Goal: Find specific page/section: Find specific page/section

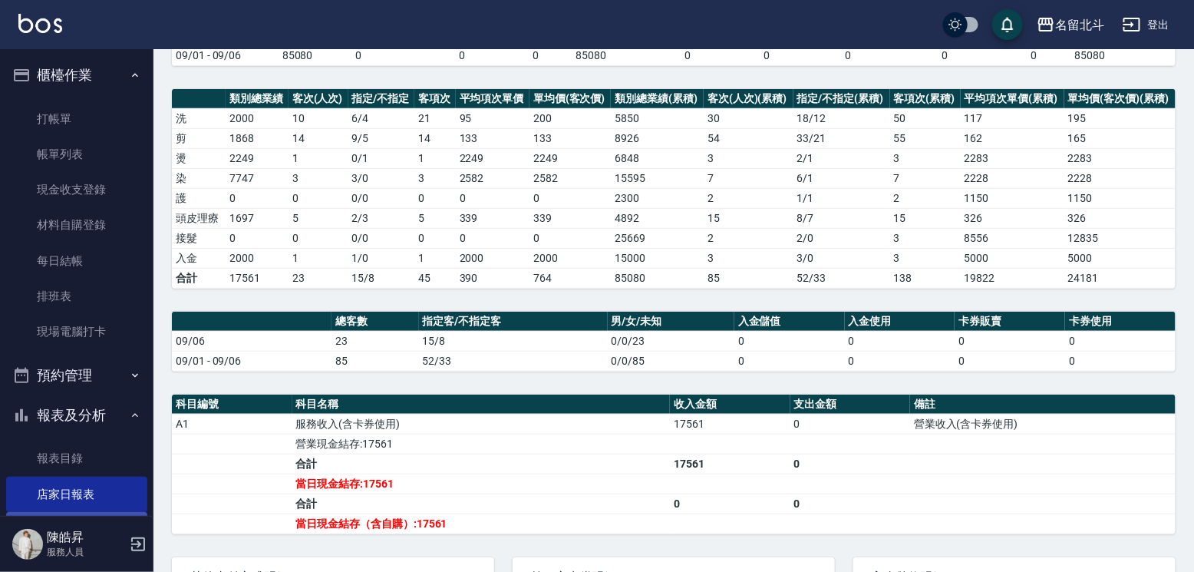
scroll to position [258, 0]
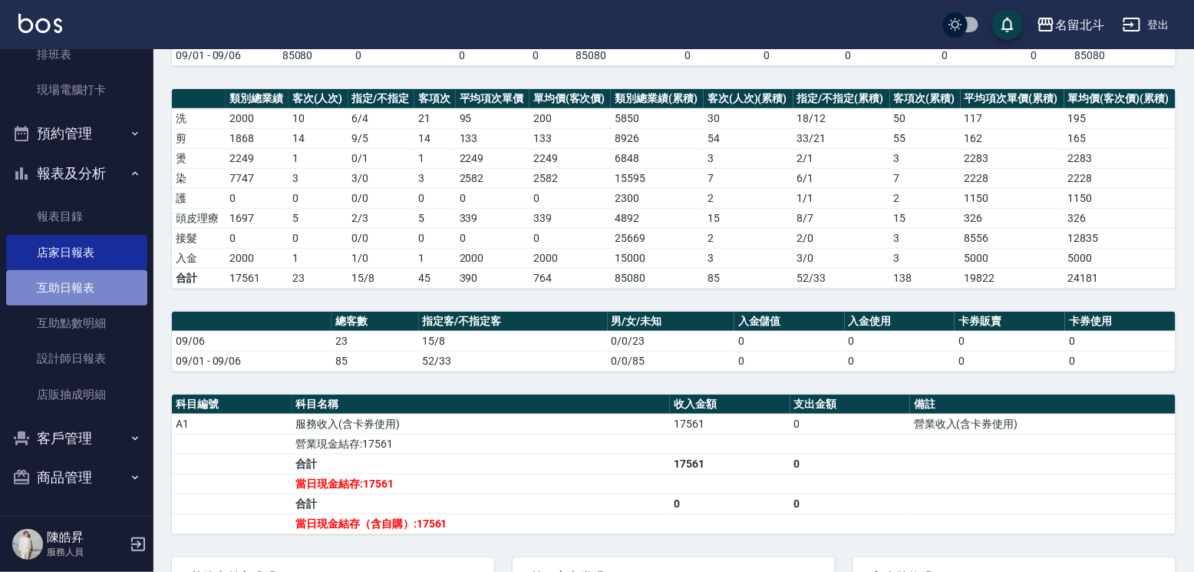
click at [88, 287] on link "互助日報表" at bounding box center [76, 287] width 141 height 35
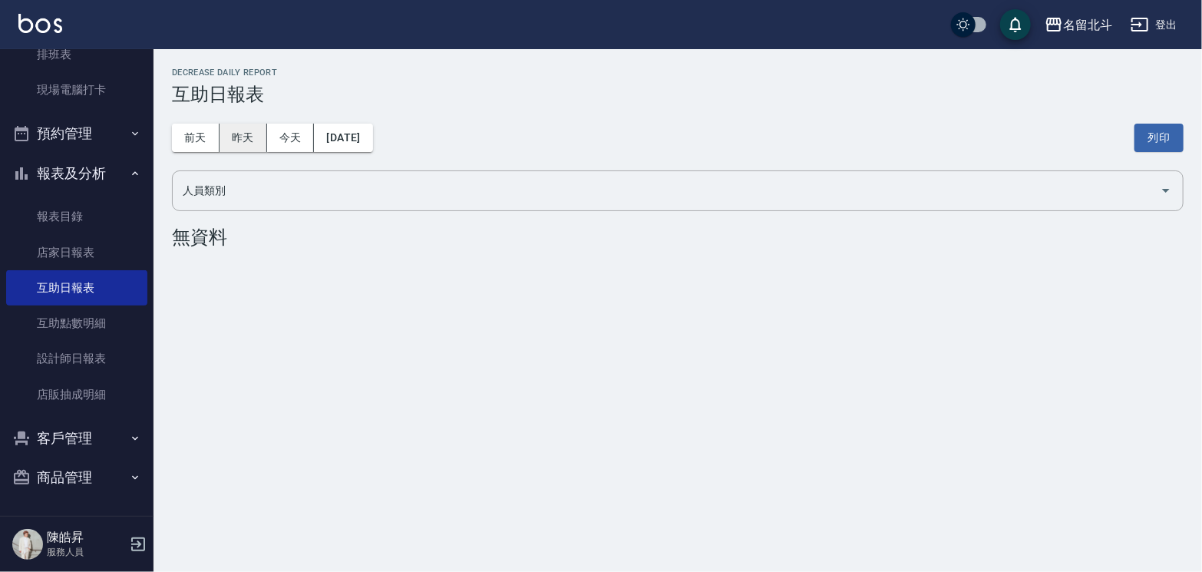
click at [232, 134] on button "昨天" at bounding box center [244, 138] width 48 height 28
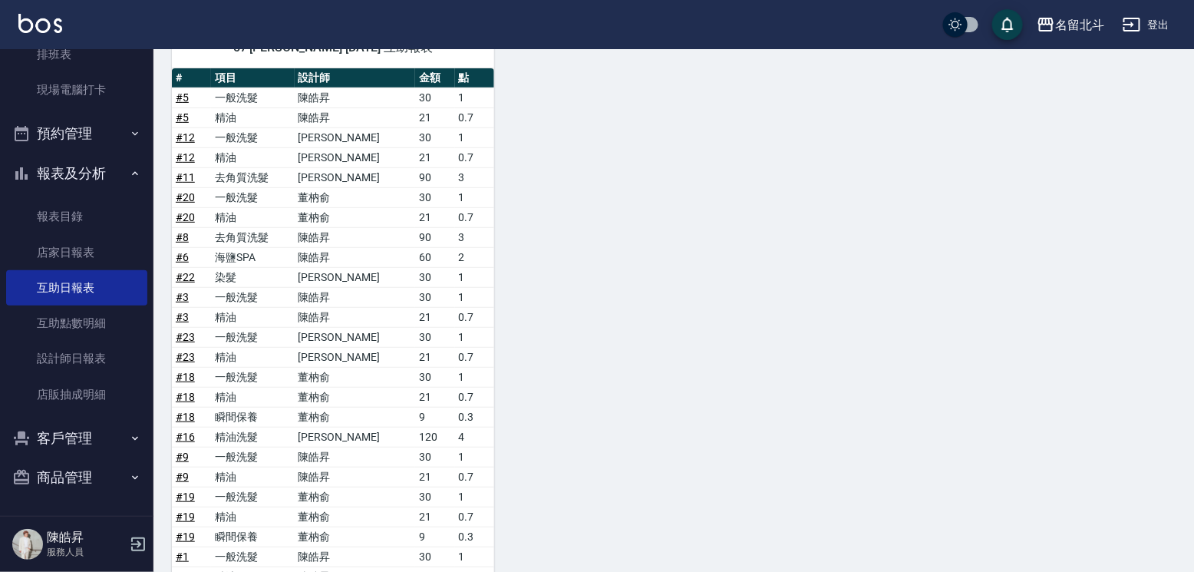
scroll to position [14, 0]
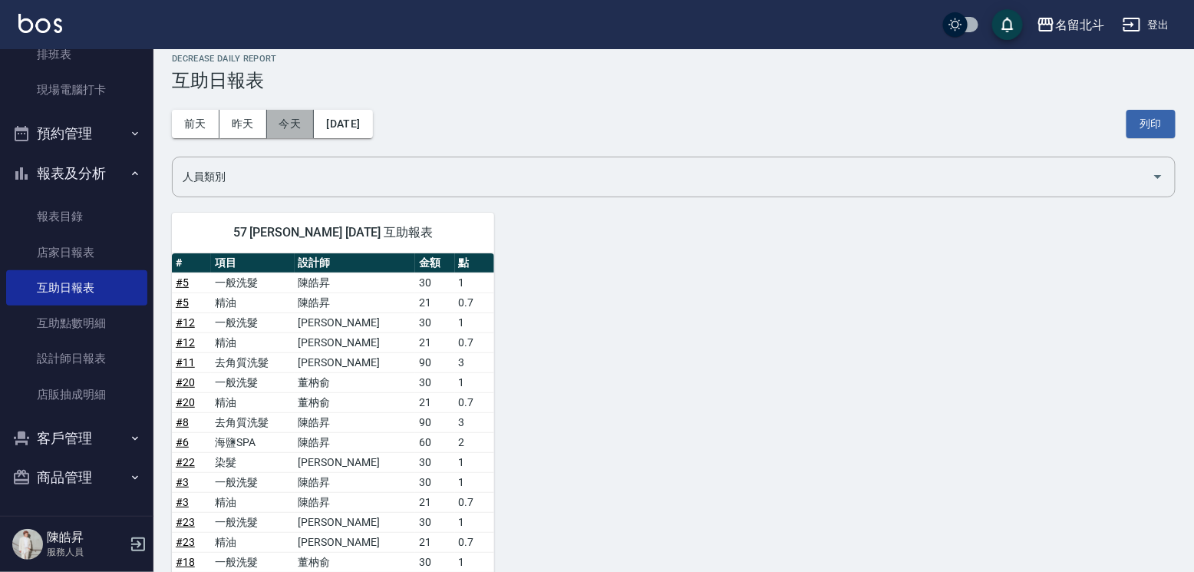
click at [286, 130] on button "今天" at bounding box center [291, 124] width 48 height 28
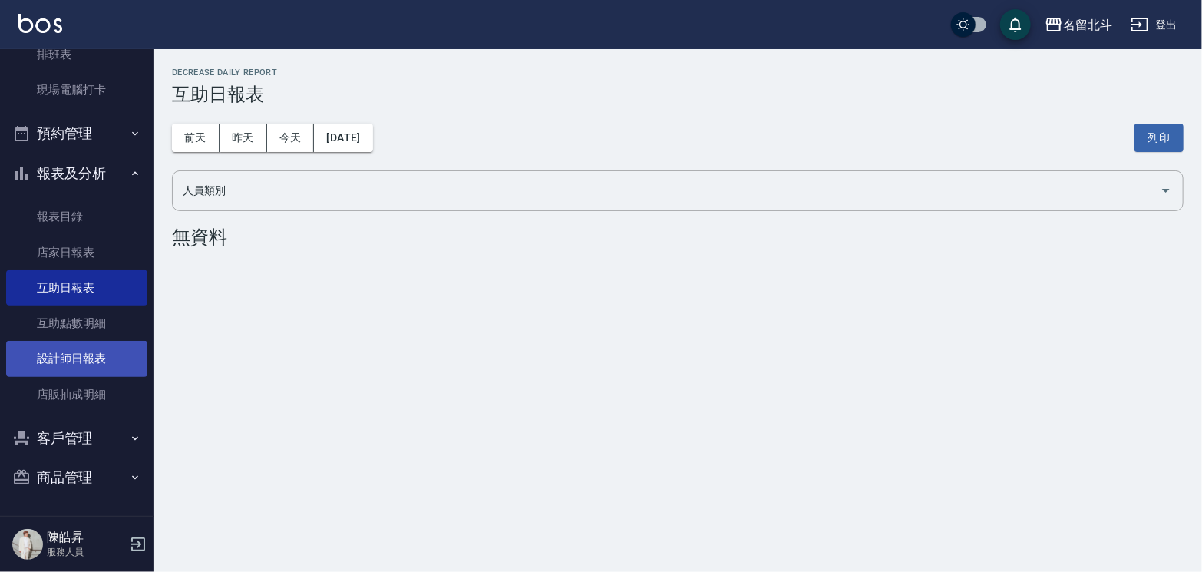
click at [95, 349] on link "設計師日報表" at bounding box center [76, 358] width 141 height 35
